Goal: Communication & Community: Share content

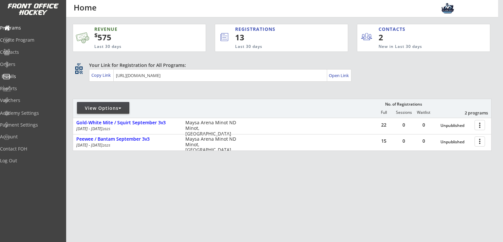
click at [29, 76] on div "Emails" at bounding box center [31, 76] width 59 height 5
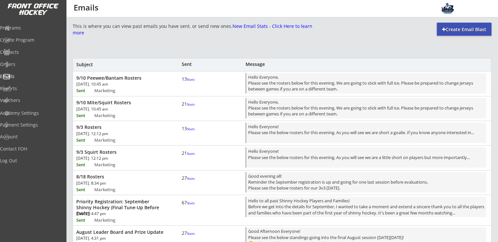
click at [113, 106] on div "9/10 Mite/Squirt Rosters [DATE]. 10:45 am Sent Marketing 21 Stats Hello Everyon…" at bounding box center [282, 107] width 418 height 23
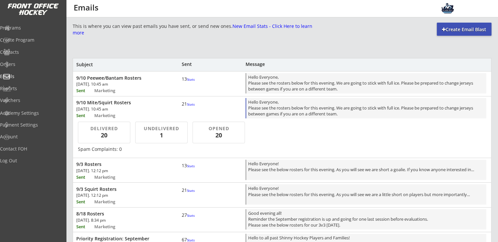
click at [279, 113] on div "Hello Everyone, Please see the rosters below for this evening. We are going to …" at bounding box center [366, 108] width 236 height 19
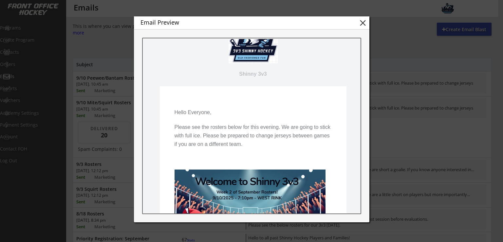
scroll to position [44, 0]
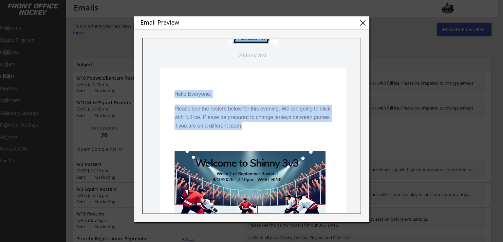
drag, startPoint x: 245, startPoint y: 127, endPoint x: 170, endPoint y: 93, distance: 82.4
click at [170, 93] on td "Hello Everyone, Please see the rosters below for this evening. We are going to …" at bounding box center [253, 235] width 187 height 334
click at [246, 129] on p "Please see the rosters below for this evening. We are going to stick with full …" at bounding box center [252, 118] width 157 height 26
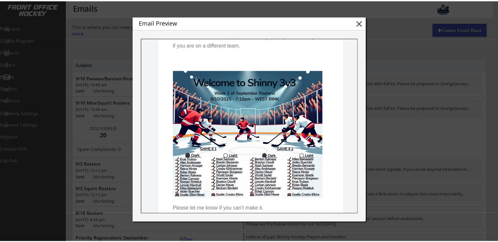
scroll to position [131, 0]
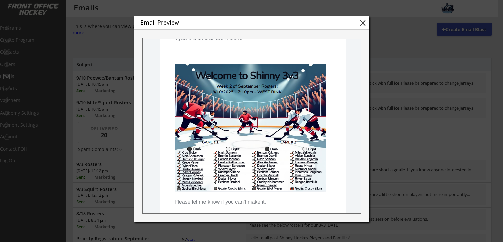
click at [363, 27] on button "close" at bounding box center [363, 23] width 10 height 10
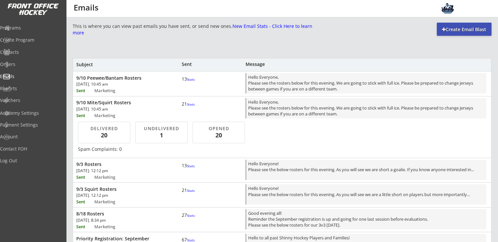
scroll to position [0, 0]
click at [448, 29] on div "Create Email Blast" at bounding box center [464, 29] width 55 height 7
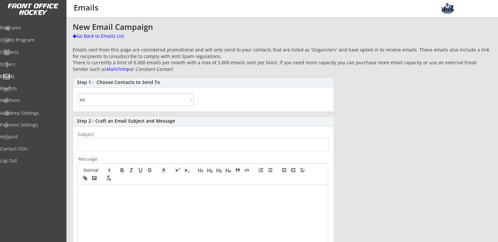
click at [131, 104] on select "All By Specific Programs Within Birth Year Range" at bounding box center [136, 99] width 116 height 13
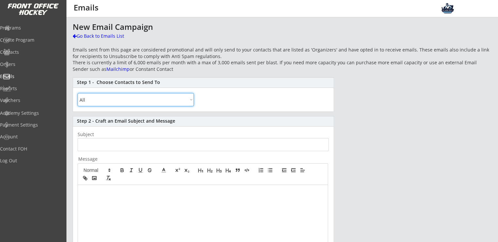
select select ""By Specific Programs""
click at [78, 93] on select "All By Specific Programs Within Birth Year Range" at bounding box center [136, 99] width 116 height 13
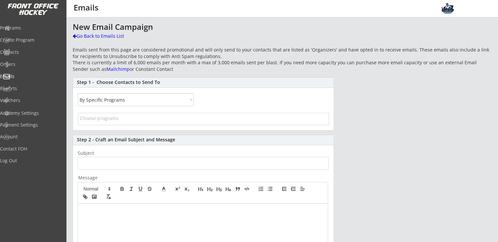
click at [121, 122] on span at bounding box center [203, 119] width 251 height 12
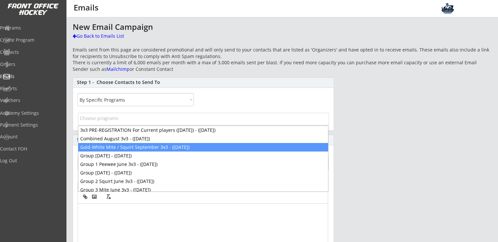
select select "1348695171700984260__LOOKUP__1755207377587x765211408325673000"
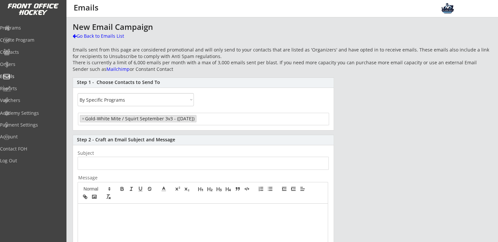
scroll to position [11, 0]
click at [116, 161] on input "input" at bounding box center [203, 163] width 251 height 13
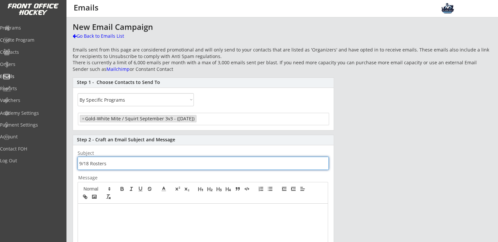
type input "9/18 Rosters"
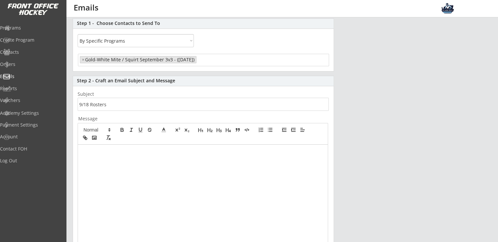
scroll to position [140, 0]
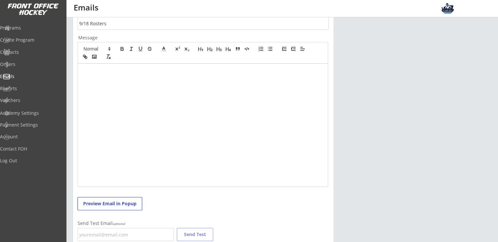
click at [116, 70] on p at bounding box center [203, 71] width 240 height 6
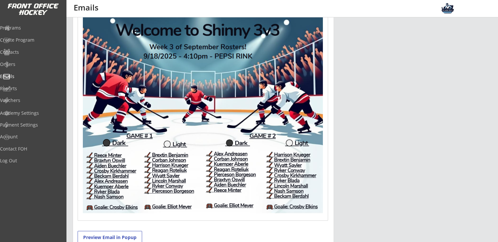
scroll to position [227, 0]
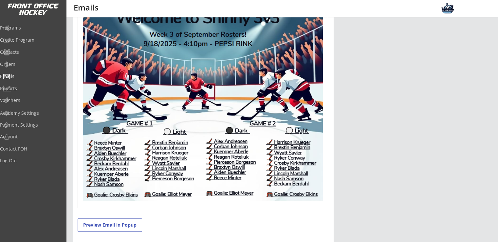
click at [259, 145] on img at bounding box center [203, 99] width 240 height 202
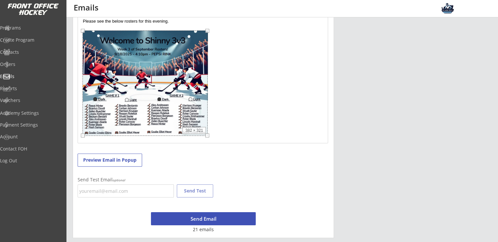
scroll to position [195, 0]
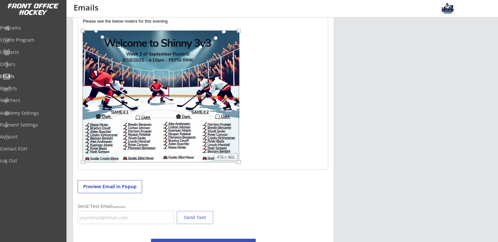
drag, startPoint x: 323, startPoint y: 201, endPoint x: 239, endPoint y: 113, distance: 121.4
click at [239, 113] on div "Hello Everyone, Please see the below rosters for this evening. 478 × 402" at bounding box center [203, 88] width 250 height 161
click at [258, 156] on p at bounding box center [203, 97] width 240 height 134
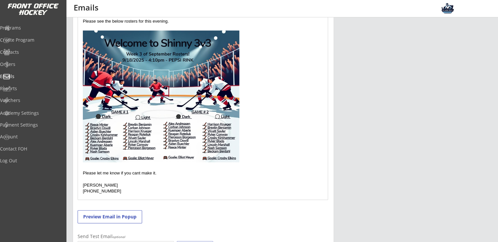
click at [170, 174] on p "Please let me know if you cant make it." at bounding box center [203, 173] width 240 height 6
click at [140, 171] on p "Please let me know if you cant make it." at bounding box center [203, 173] width 240 height 6
click at [212, 180] on p at bounding box center [203, 179] width 240 height 6
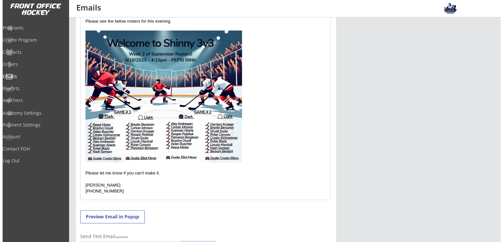
scroll to position [239, 0]
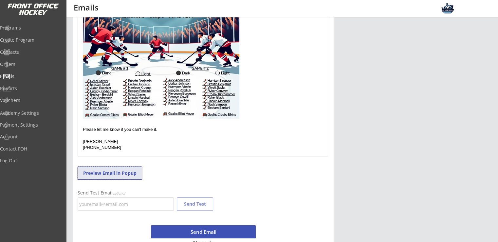
click at [125, 177] on button "Preview Email in Popup" at bounding box center [110, 172] width 65 height 13
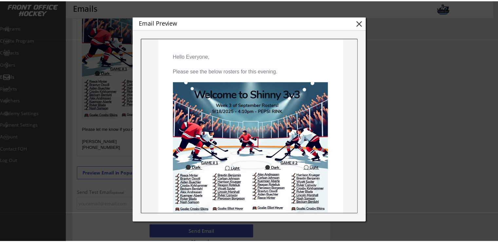
scroll to position [87, 0]
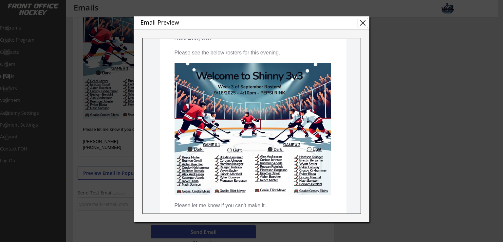
click at [362, 22] on button "close" at bounding box center [363, 23] width 10 height 10
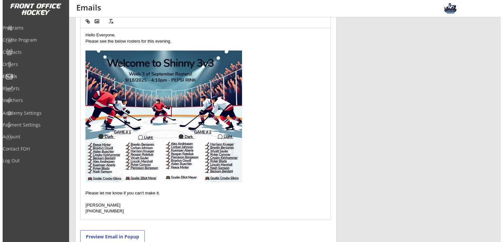
scroll to position [252, 0]
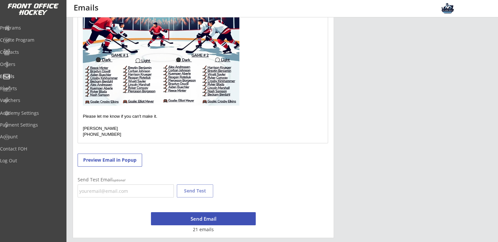
click at [209, 218] on button "Send Email" at bounding box center [203, 218] width 105 height 13
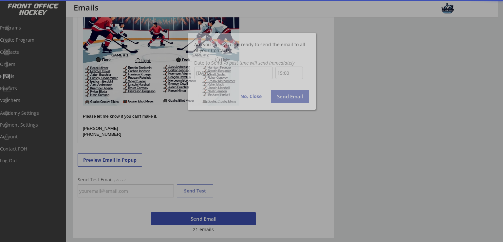
scroll to position [356, 0]
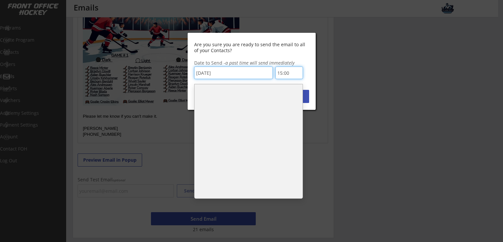
click at [299, 74] on input "15:00" at bounding box center [290, 73] width 28 height 12
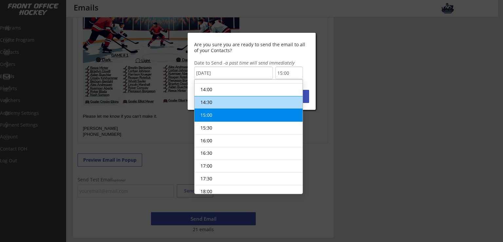
click at [211, 97] on li "14:30" at bounding box center [249, 102] width 108 height 13
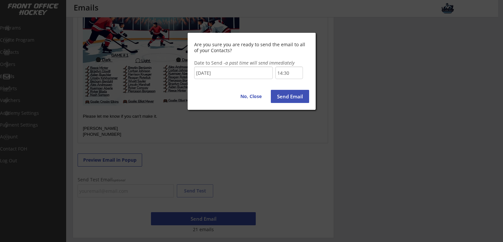
scroll to position [343, 0]
click at [293, 96] on button "Send Email" at bounding box center [290, 96] width 38 height 13
type input "15:00"
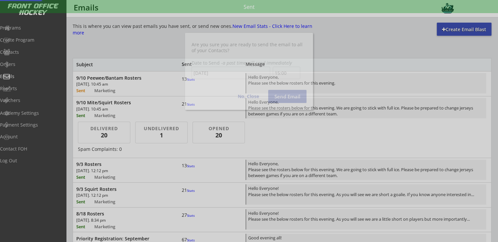
scroll to position [356, 0]
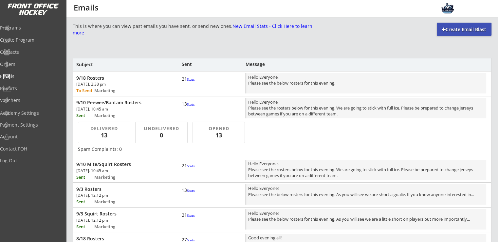
click at [467, 33] on div "Create Email Blast" at bounding box center [464, 29] width 55 height 13
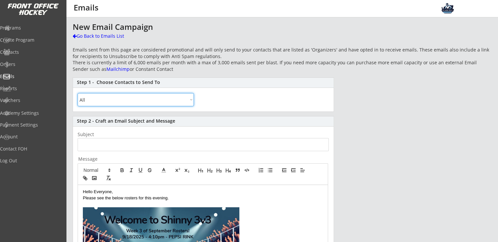
click at [155, 105] on select "All By Specific Programs Within Birth Year Range" at bounding box center [136, 99] width 116 height 13
select select ""By Specific Programs""
click at [78, 93] on select "All By Specific Programs Within Birth Year Range" at bounding box center [136, 99] width 116 height 13
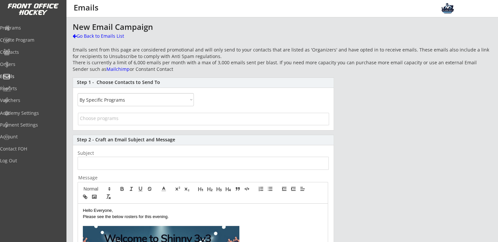
click at [144, 119] on input "search" at bounding box center [203, 118] width 247 height 6
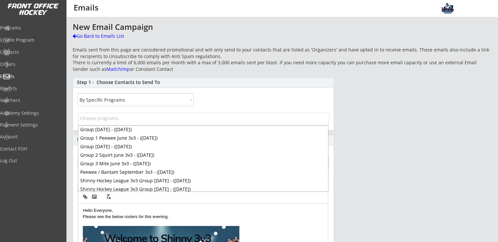
scroll to position [37, 0]
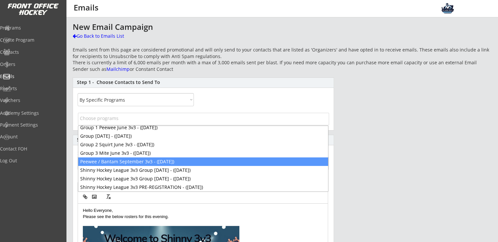
select select "1348695171700984260__LOOKUP__1755116976949x716939312991043600"
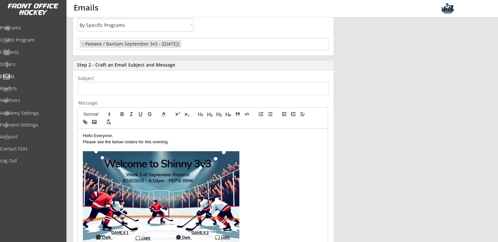
scroll to position [87, 0]
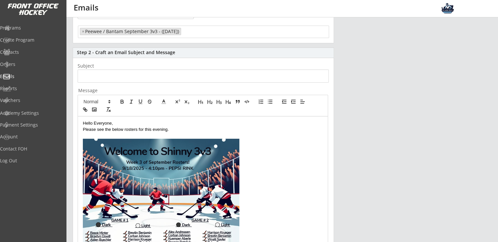
click at [115, 78] on input "input" at bounding box center [203, 75] width 251 height 13
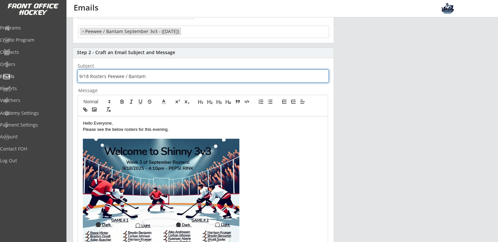
type input "9/18 Rosters Peewee / Bantam"
click at [189, 207] on img at bounding box center [161, 205] width 157 height 132
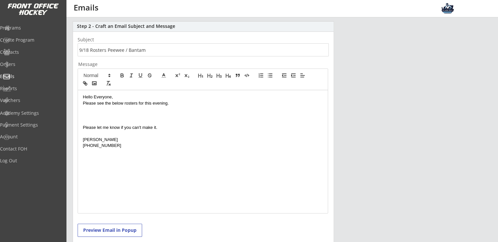
scroll to position [131, 0]
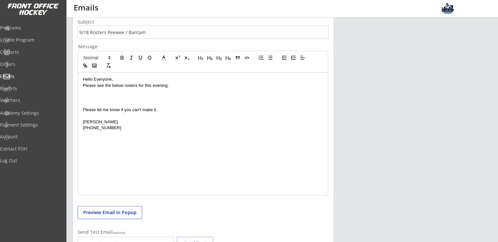
click at [190, 89] on p at bounding box center [203, 91] width 240 height 6
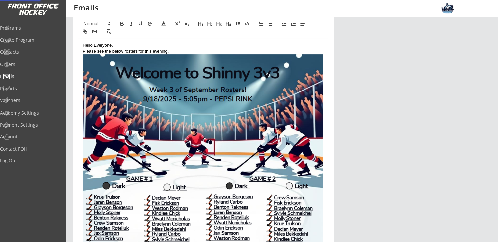
scroll to position [218, 0]
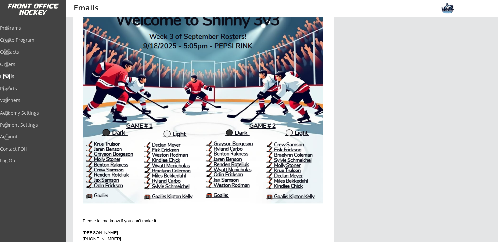
click at [322, 200] on img at bounding box center [203, 102] width 240 height 203
click at [312, 191] on div "734 × 618" at bounding box center [203, 102] width 241 height 203
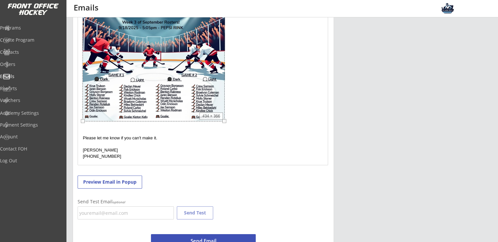
drag, startPoint x: 323, startPoint y: 204, endPoint x: 225, endPoint y: 161, distance: 107.1
click at [225, 161] on div "Hello Everyone, Please see the below rosters for this evening. Please let me kn…" at bounding box center [203, 75] width 250 height 180
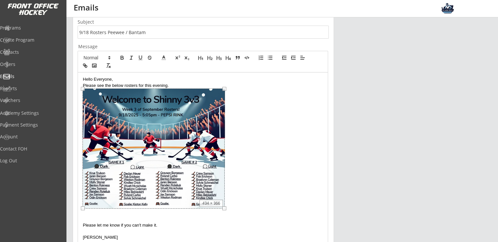
click at [285, 139] on p at bounding box center [203, 149] width 240 height 122
click at [410, 144] on div "New Email Campaign Go Back to Emails List Emails sent from this page are consid…" at bounding box center [282, 119] width 419 height 455
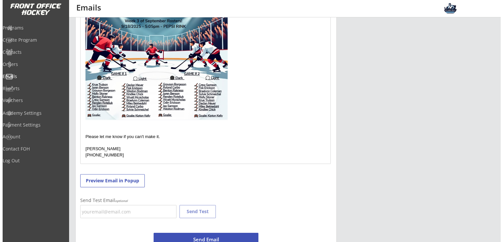
scroll to position [240, 0]
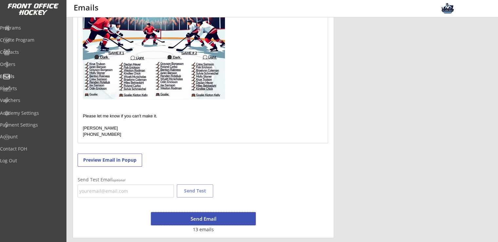
click at [209, 216] on button "Send Email" at bounding box center [203, 218] width 105 height 13
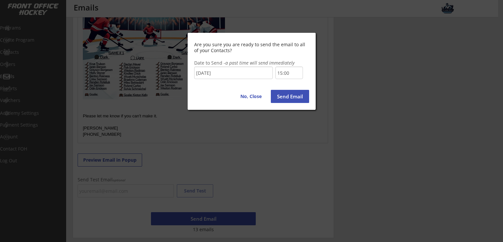
click at [310, 77] on div "Are you sure you are ready to send the email to all of your Contacts? Date to S…" at bounding box center [252, 71] width 128 height 77
click at [291, 72] on input "15:00" at bounding box center [290, 73] width 28 height 12
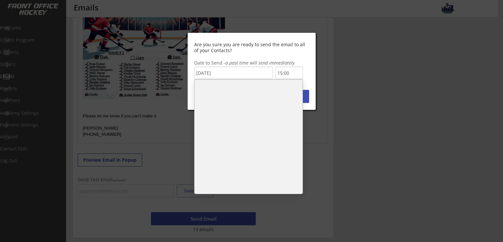
click at [232, 99] on li "14:30" at bounding box center [249, 102] width 108 height 13
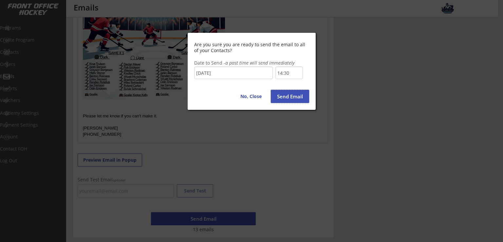
click at [295, 96] on button "Send Email" at bounding box center [290, 96] width 38 height 13
type input "15:00"
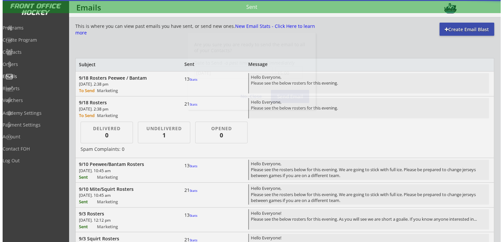
scroll to position [356, 0]
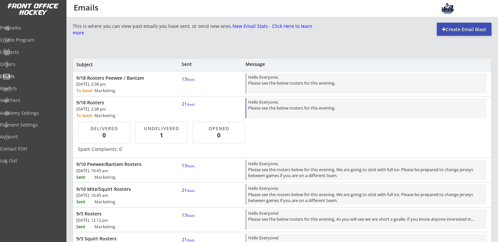
click at [307, 104] on div "Hello Everyone, Please see the below rosters for this evening." at bounding box center [366, 108] width 236 height 19
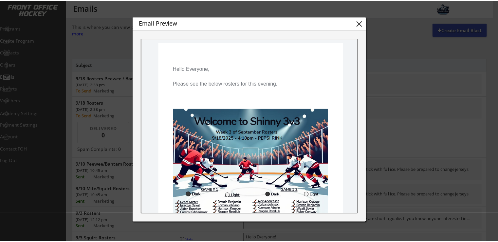
scroll to position [131, 0]
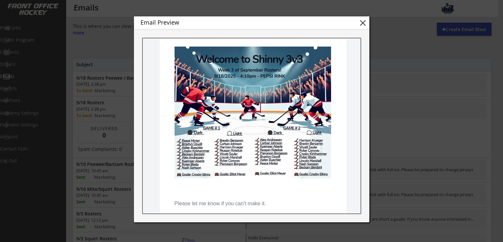
click at [364, 27] on button "close" at bounding box center [363, 23] width 10 height 10
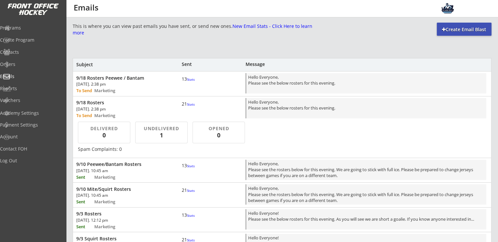
scroll to position [0, 0]
